Goal: Browse casually: Explore the website without a specific task or goal

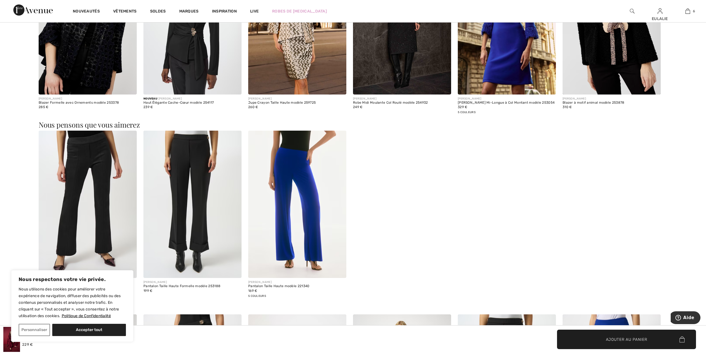
scroll to position [1046, 0]
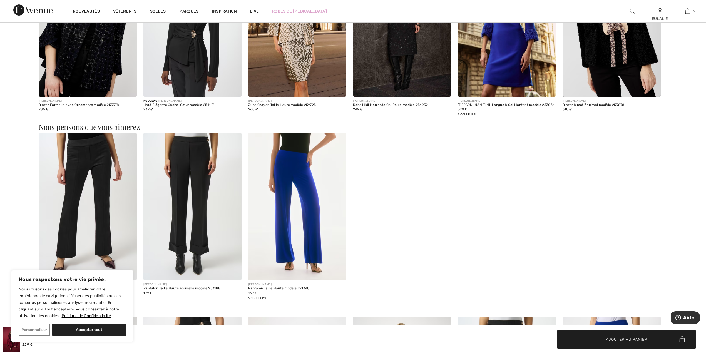
click at [302, 148] on img at bounding box center [297, 206] width 98 height 147
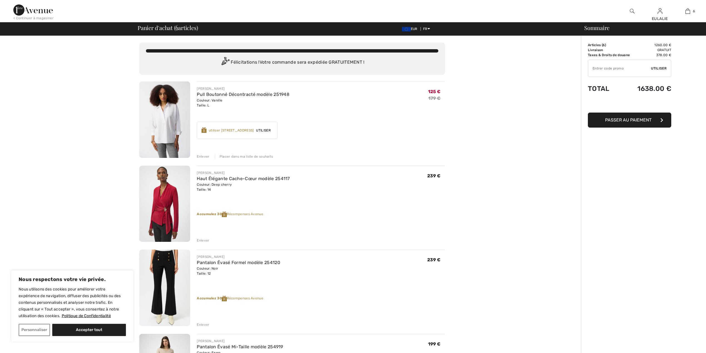
click at [19, 9] on img at bounding box center [32, 9] width 39 height 11
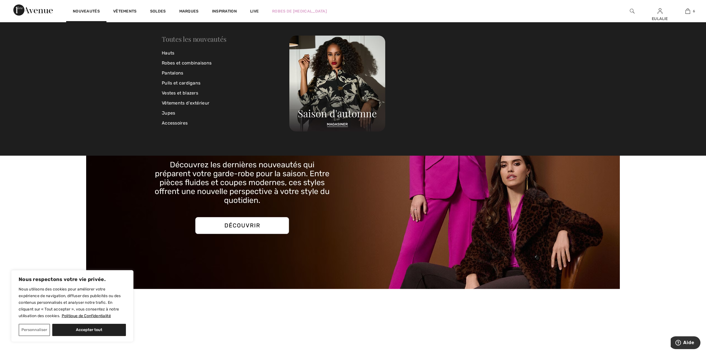
click at [192, 41] on link "Toutes les nouveautés" at bounding box center [194, 38] width 65 height 9
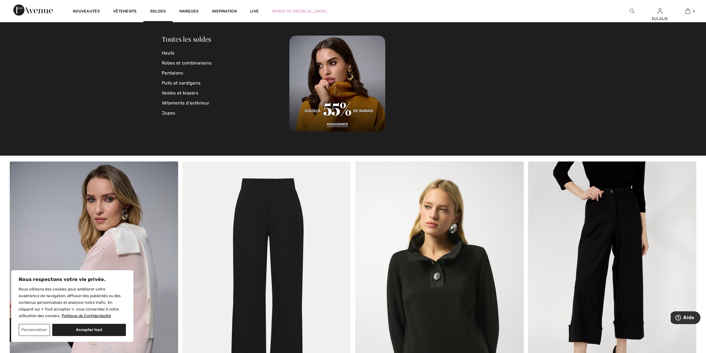
scroll to position [1557, 0]
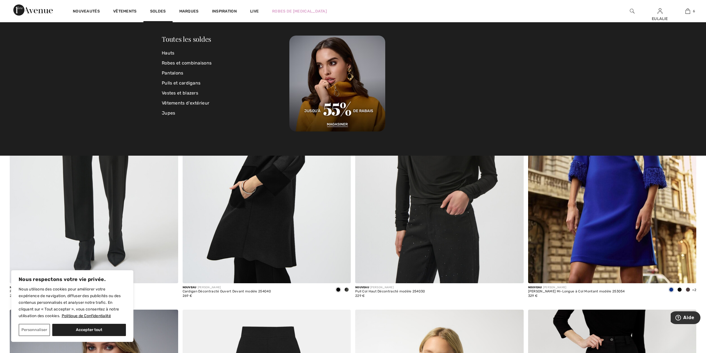
click at [389, 111] on div at bounding box center [416, 84] width 255 height 96
click at [390, 111] on div at bounding box center [416, 84] width 255 height 96
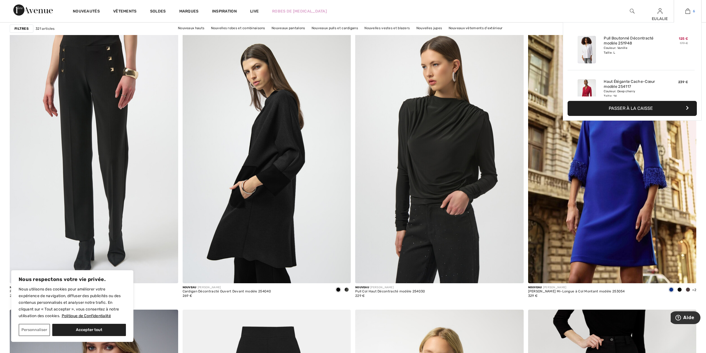
click at [688, 11] on img at bounding box center [688, 11] width 5 height 7
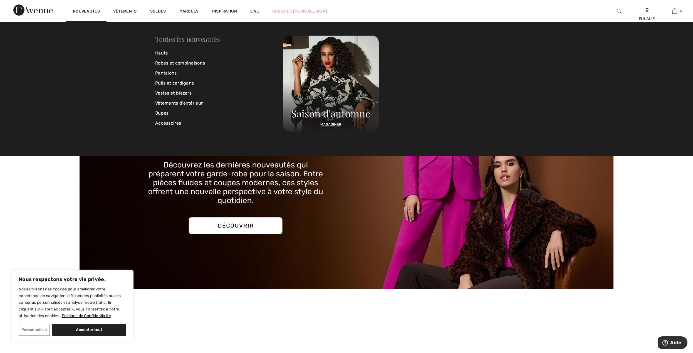
click at [200, 39] on link "Toutes les nouveautés" at bounding box center [187, 38] width 65 height 9
